Goal: Go to known website: Access a specific website the user already knows

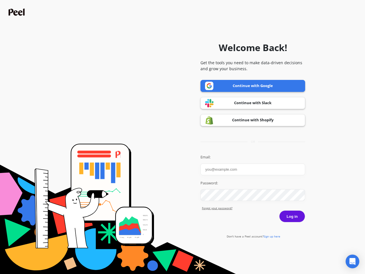
click at [353, 261] on icon "Open Intercom Messenger" at bounding box center [353, 261] width 6 height 7
